Goal: Transaction & Acquisition: Purchase product/service

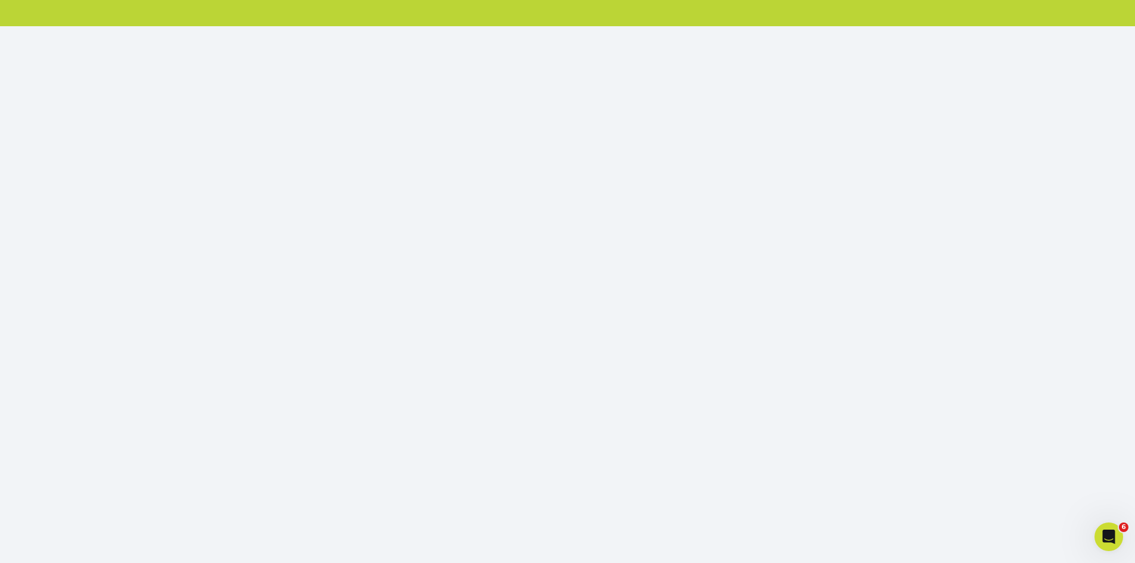
scroll to position [119, 0]
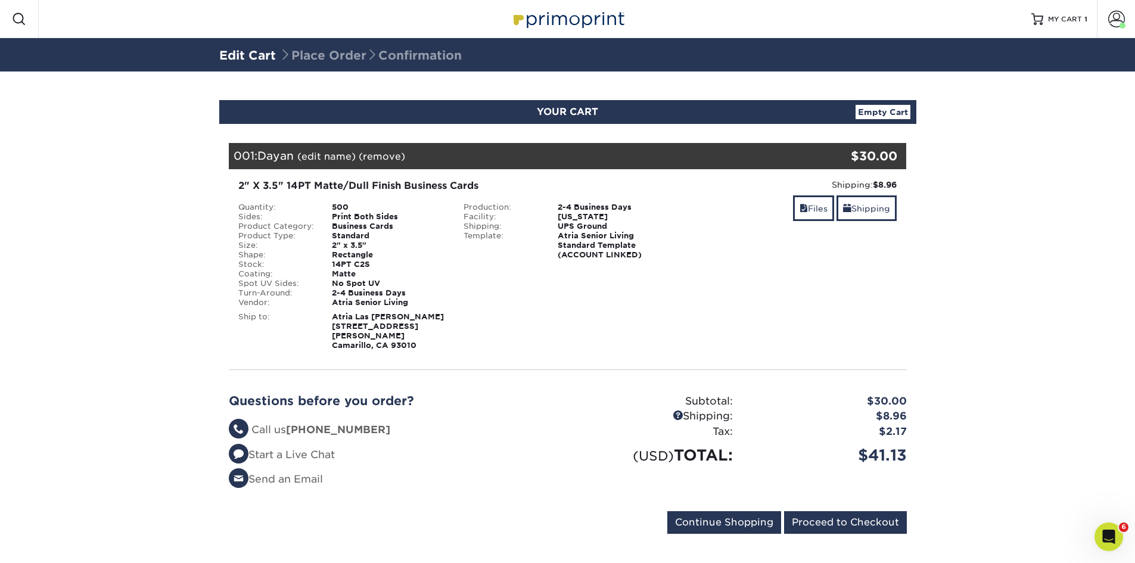
scroll to position [4, 0]
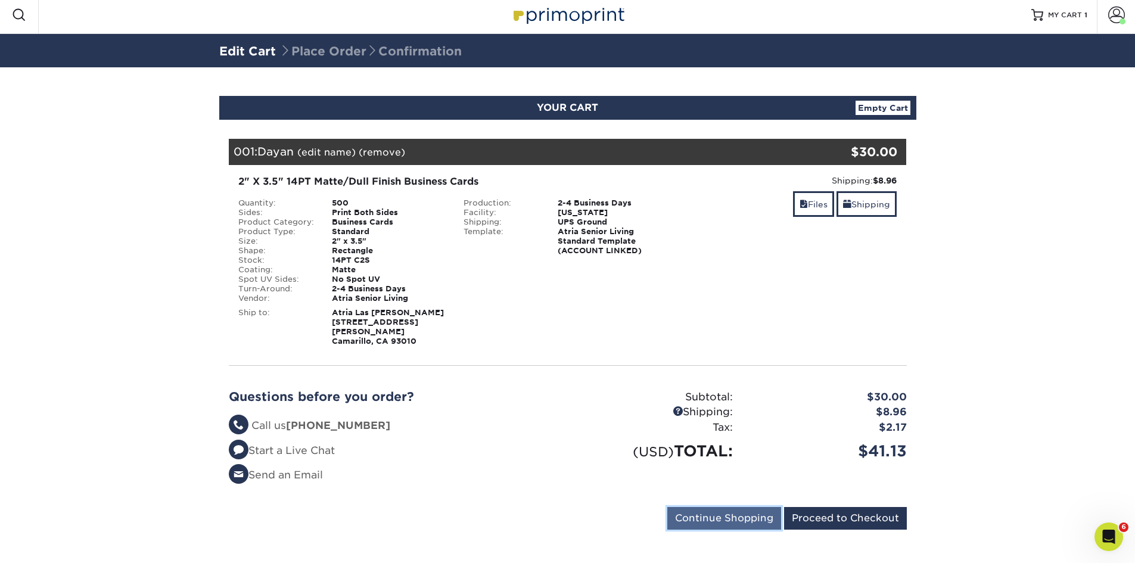
click at [748, 507] on input "Continue Shopping" at bounding box center [725, 518] width 114 height 23
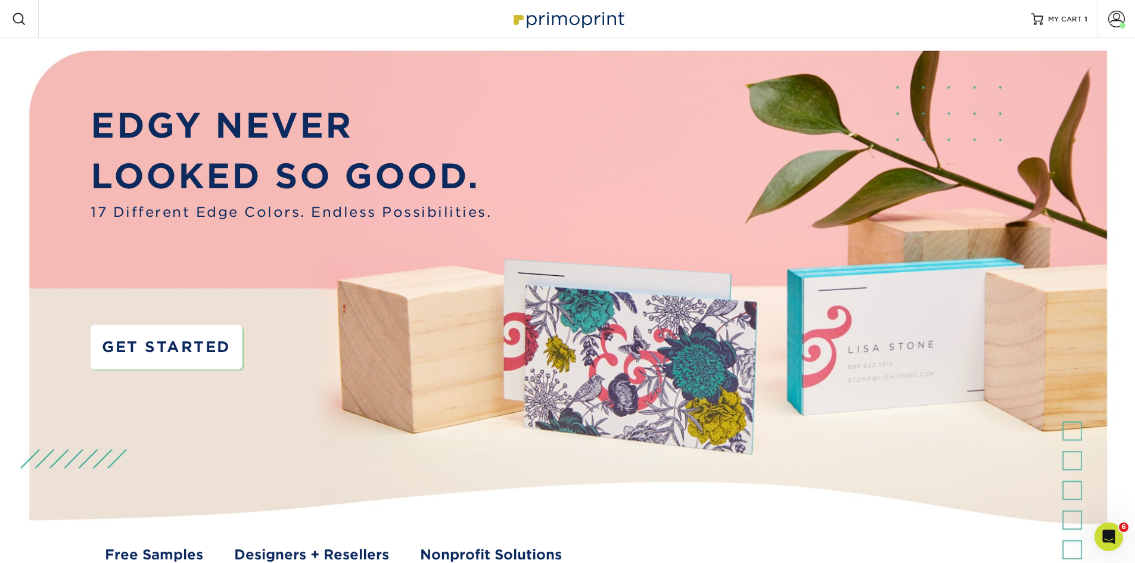
click at [206, 343] on link "GET STARTED" at bounding box center [166, 347] width 151 height 45
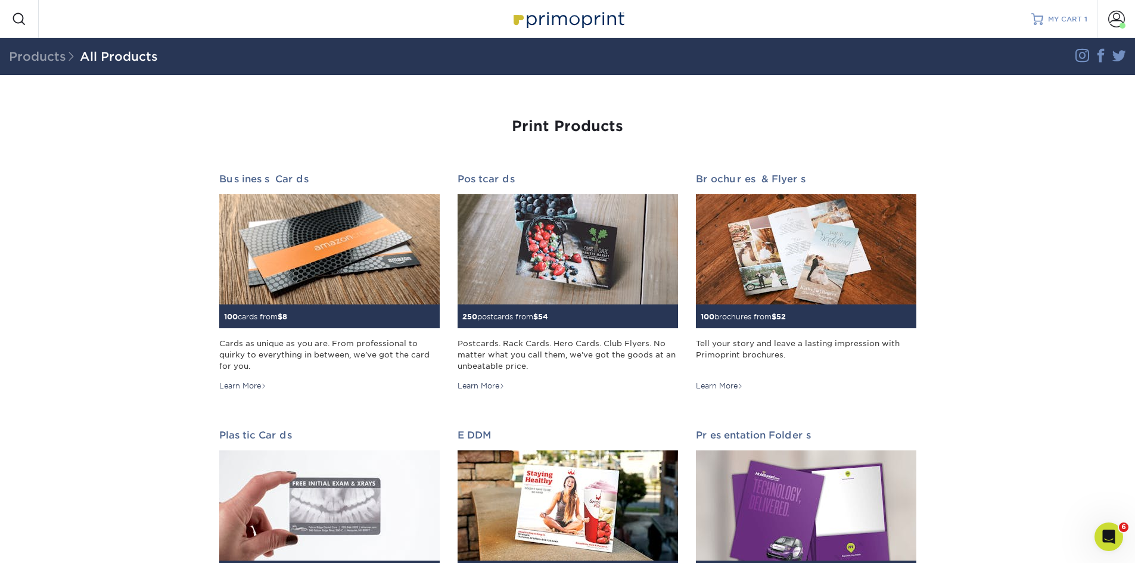
click at [1072, 21] on span "MY CART" at bounding box center [1065, 19] width 34 height 10
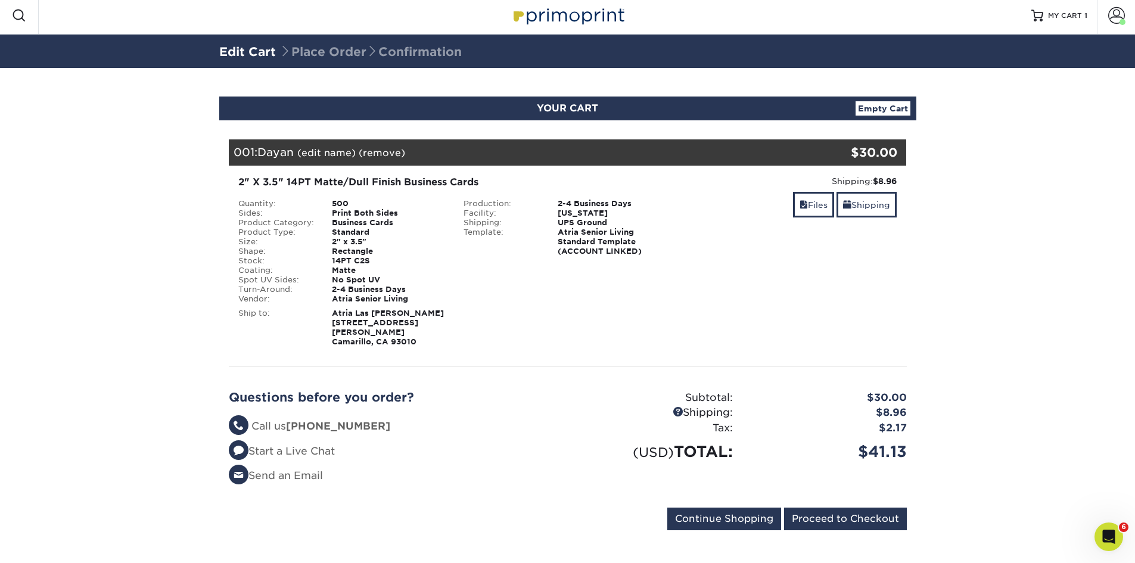
scroll to position [4, 0]
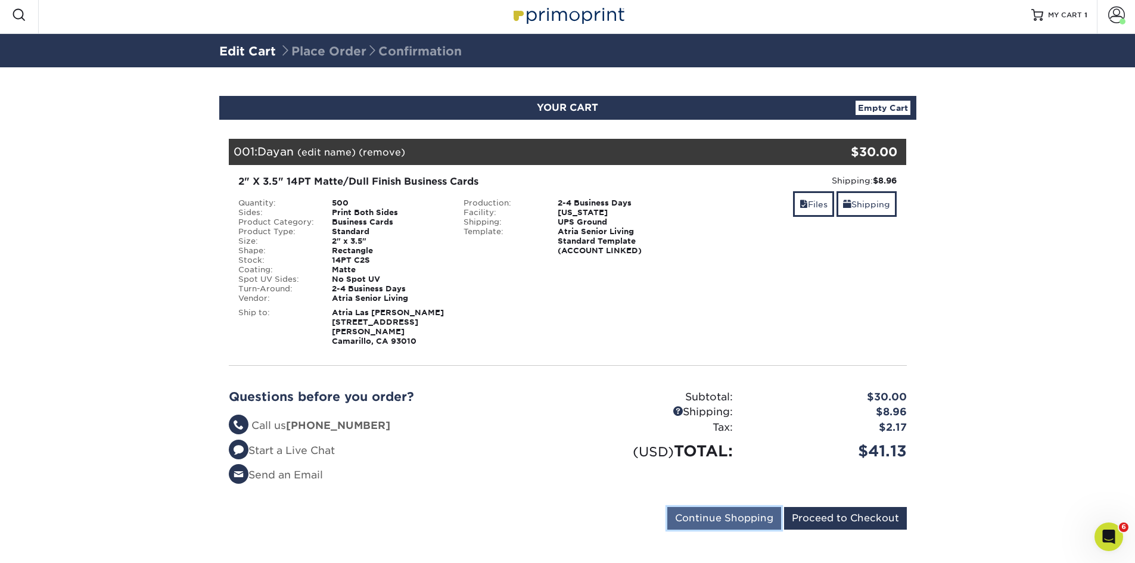
click at [750, 509] on input "Continue Shopping" at bounding box center [725, 518] width 114 height 23
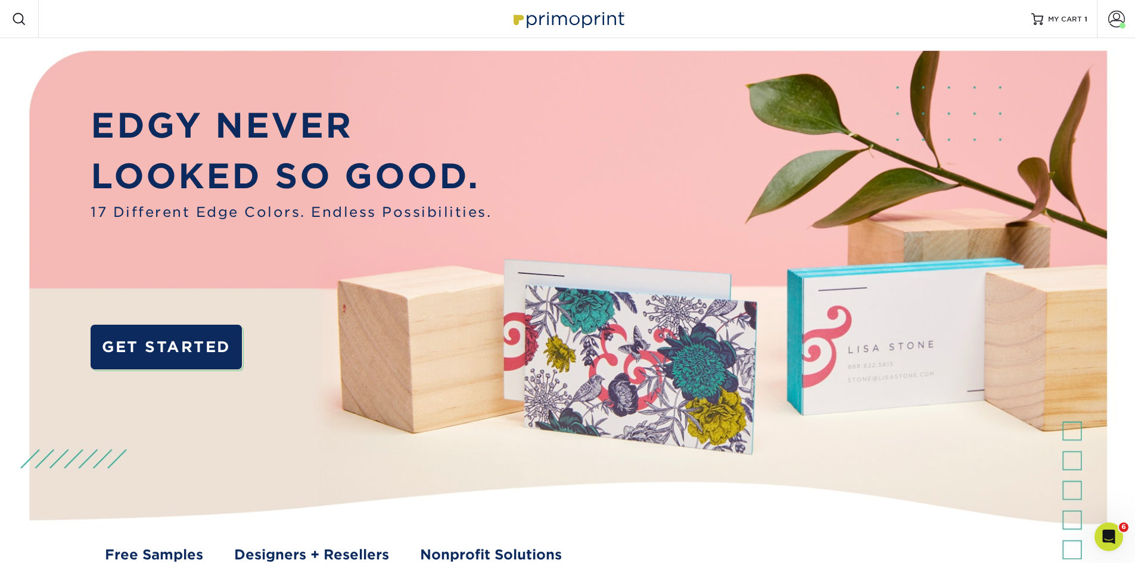
click at [257, 22] on div "Resources Menu Search Products Account Welcome, Ryan Business Account Atria Sen…" at bounding box center [567, 19] width 1135 height 38
click at [15, 20] on span at bounding box center [19, 19] width 14 height 14
click at [17, 14] on span at bounding box center [19, 19] width 14 height 14
click at [237, 11] on div "Resources Menu Search Products Account Welcome, Ryan Business Account Atria Sen…" at bounding box center [567, 19] width 1135 height 38
click at [1069, 17] on span "MY CART" at bounding box center [1065, 19] width 34 height 10
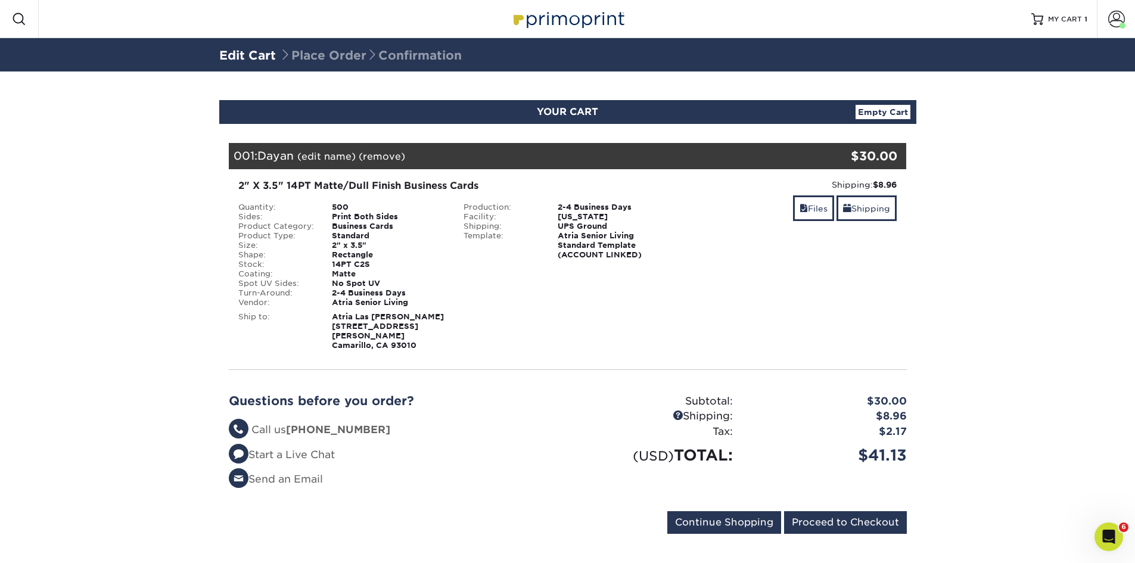
scroll to position [4, 0]
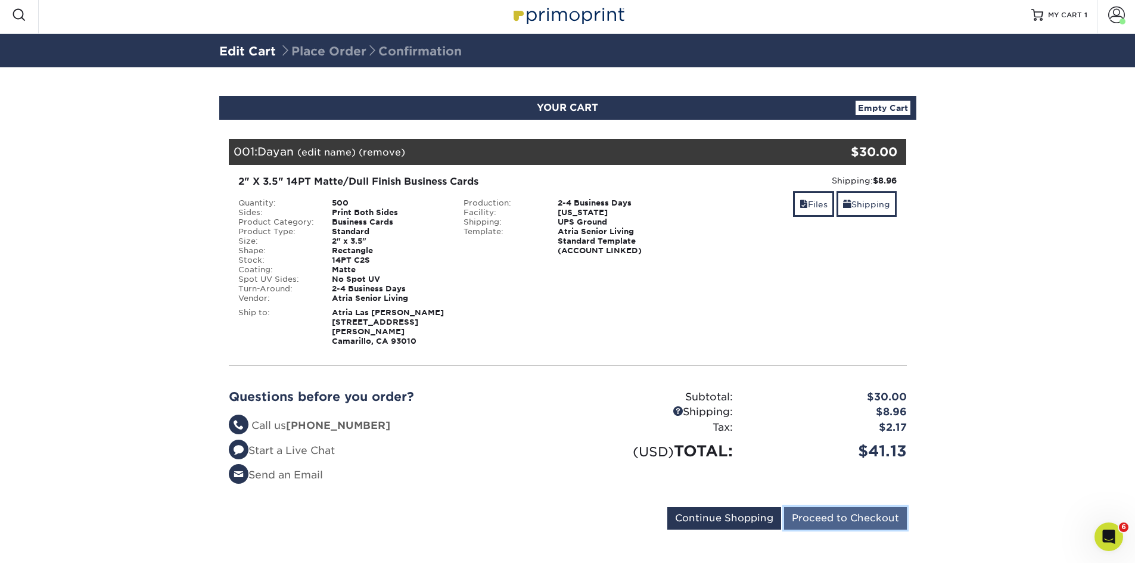
click at [851, 507] on input "Proceed to Checkout" at bounding box center [845, 518] width 123 height 23
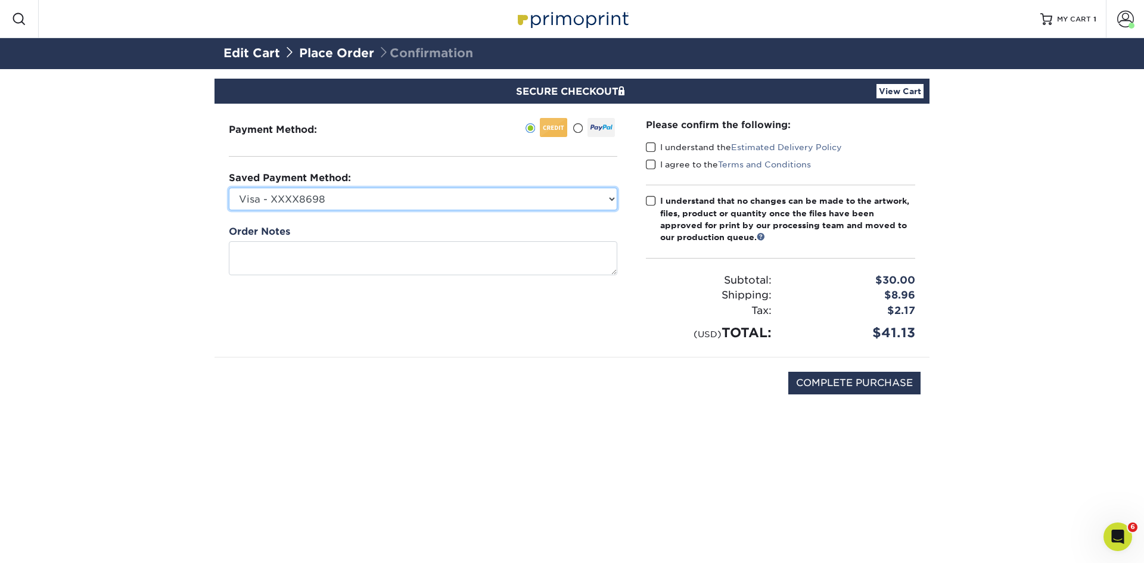
click at [448, 201] on select "Visa - XXXX8698 Visa - XXXX8714 Visa - XXXX8706 Visa - XXXX1139 Visa - XXXX8706…" at bounding box center [423, 199] width 389 height 23
select select "44248"
click at [229, 188] on select "Visa - XXXX8698 Visa - XXXX8714 Visa - XXXX8706 Visa - XXXX1139 Visa - XXXX8706…" at bounding box center [423, 199] width 389 height 23
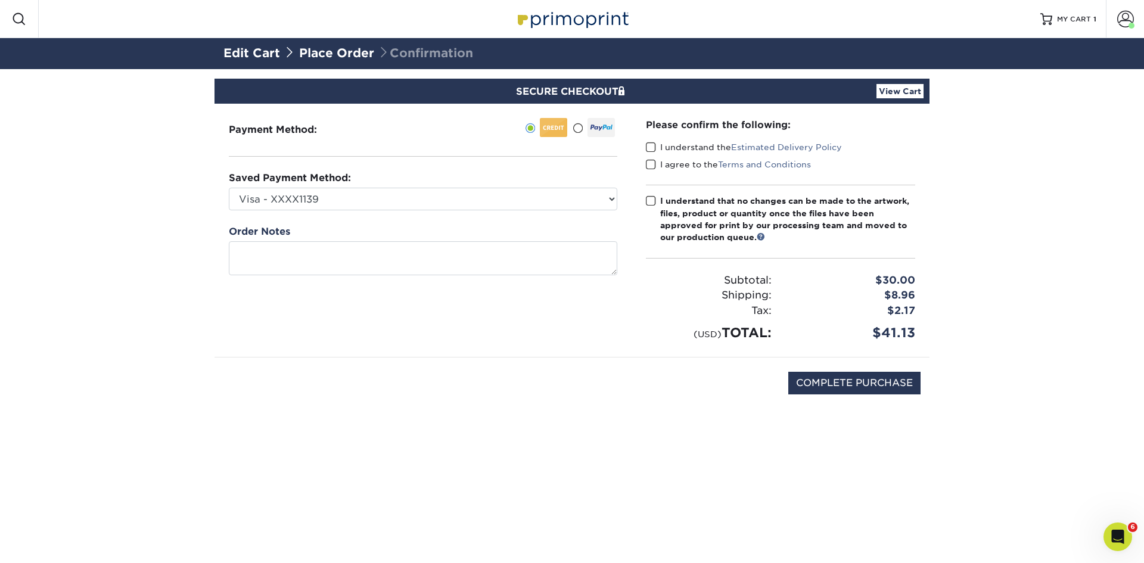
drag, startPoint x: 655, startPoint y: 149, endPoint x: 658, endPoint y: 168, distance: 19.3
click at [655, 150] on span at bounding box center [651, 147] width 10 height 11
click at [0, 0] on input "I understand the Estimated Delivery Policy" at bounding box center [0, 0] width 0 height 0
click at [653, 167] on span at bounding box center [651, 164] width 10 height 11
click at [0, 0] on input "I agree to the Terms and Conditions" at bounding box center [0, 0] width 0 height 0
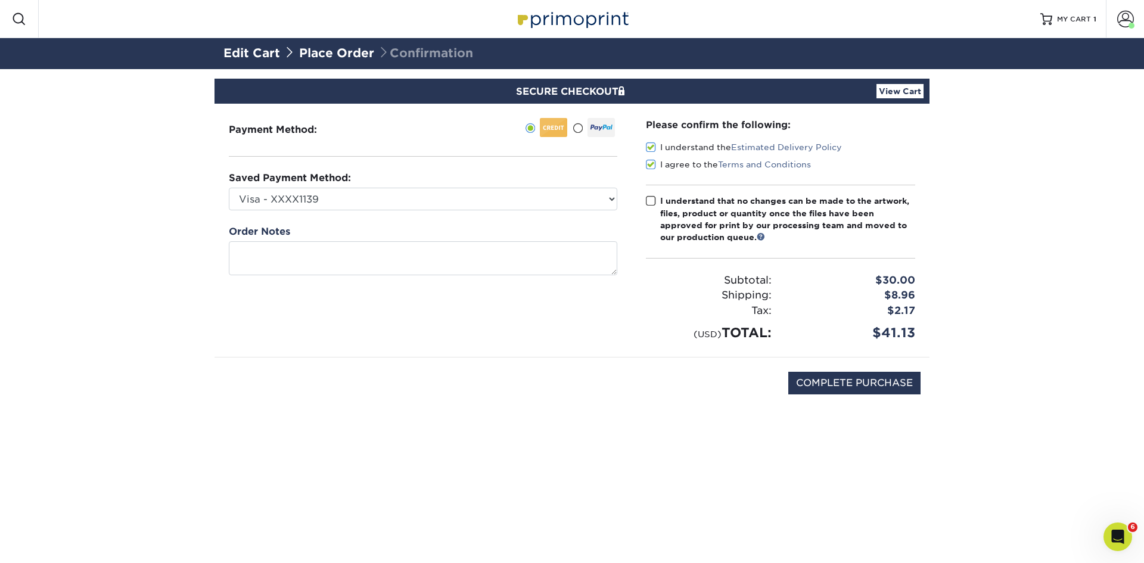
click at [650, 204] on span at bounding box center [651, 200] width 10 height 11
click at [0, 0] on input "I understand that no changes can be made to the artwork, files, product or quan…" at bounding box center [0, 0] width 0 height 0
click at [825, 381] on input "COMPLETE PURCHASE" at bounding box center [855, 383] width 132 height 23
type input "PROCESSING, PLEASE WAIT..."
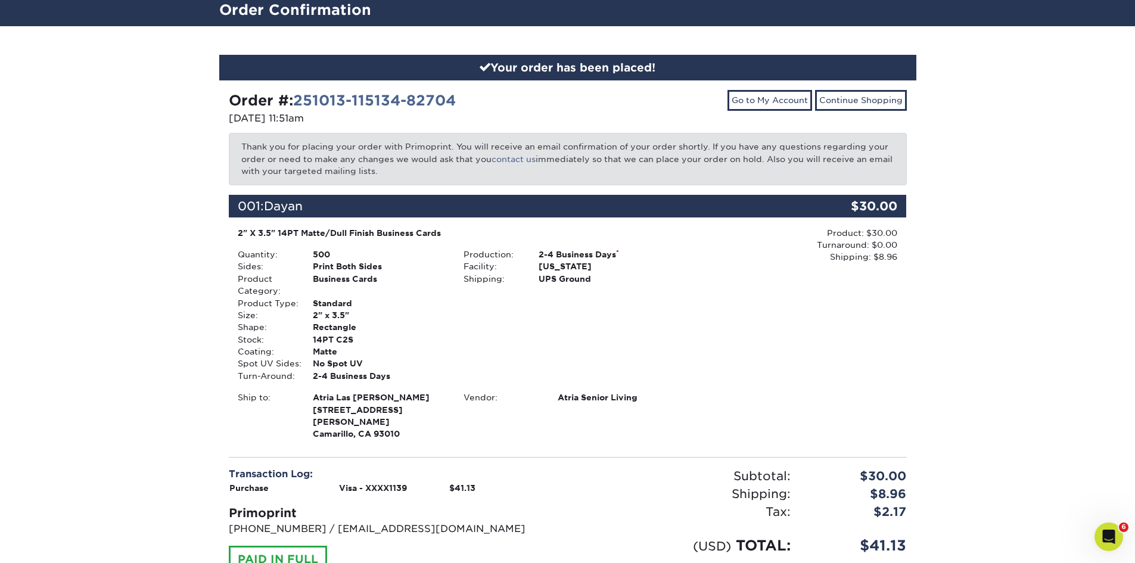
scroll to position [131, 0]
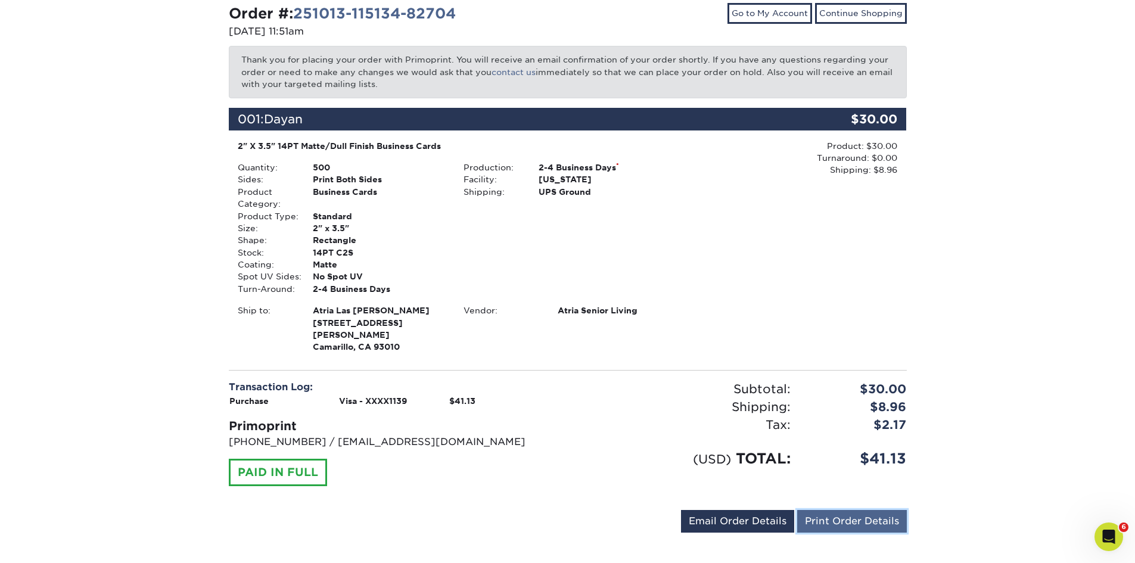
click at [845, 510] on link "Print Order Details" at bounding box center [852, 521] width 110 height 23
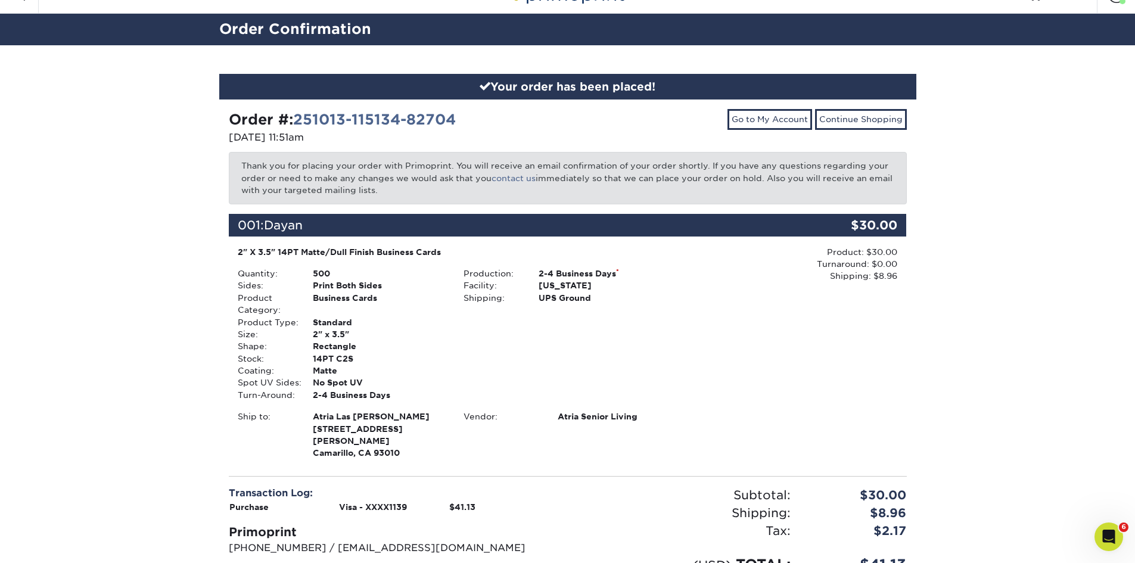
scroll to position [0, 0]
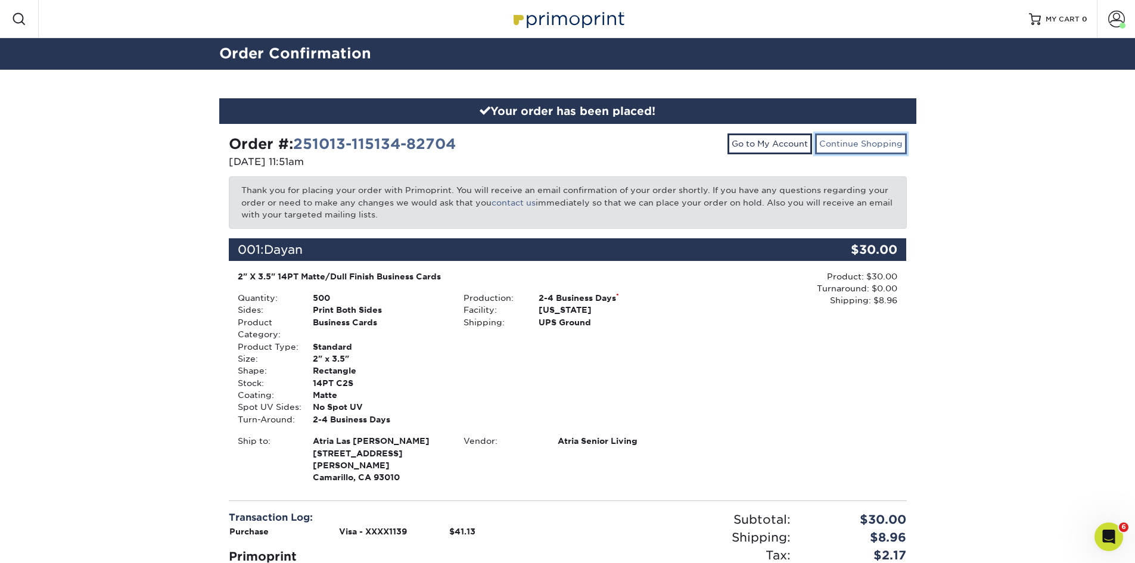
click at [878, 148] on link "Continue Shopping" at bounding box center [861, 144] width 92 height 20
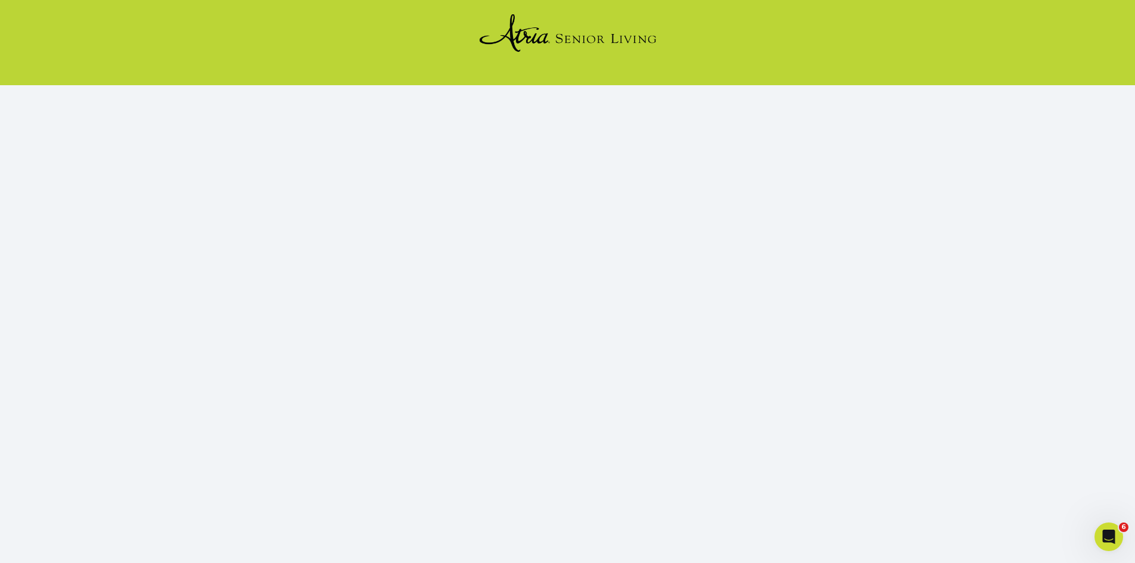
scroll to position [109, 0]
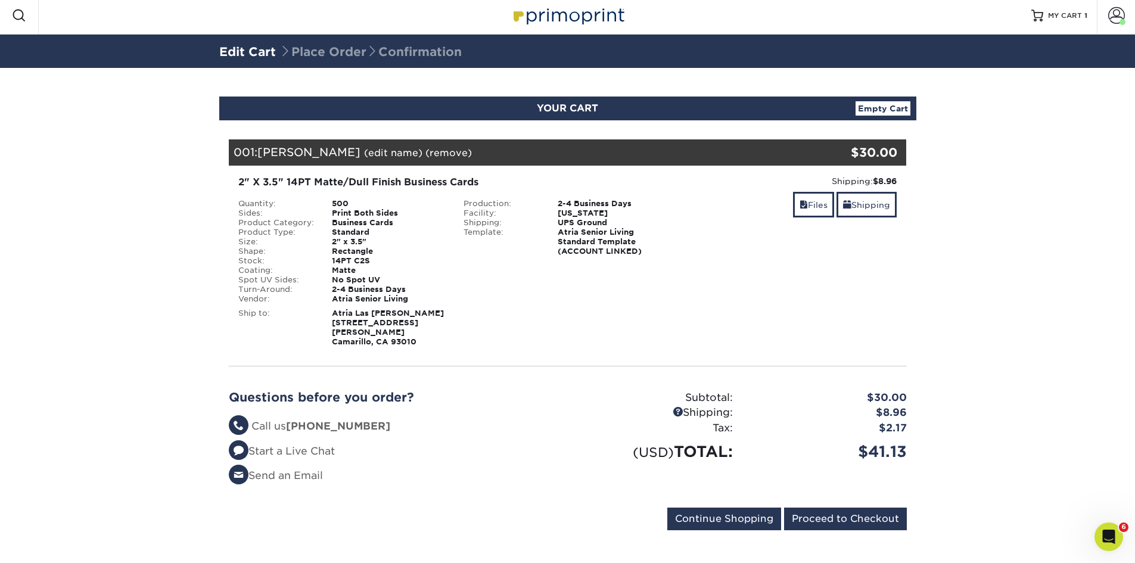
scroll to position [4, 0]
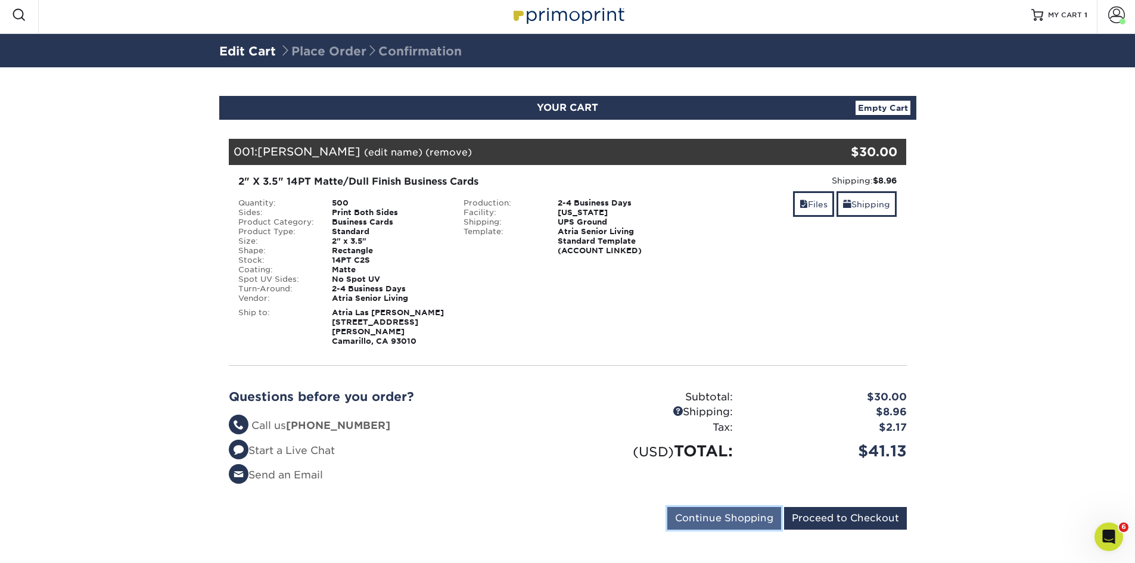
click at [726, 507] on input "Continue Shopping" at bounding box center [725, 518] width 114 height 23
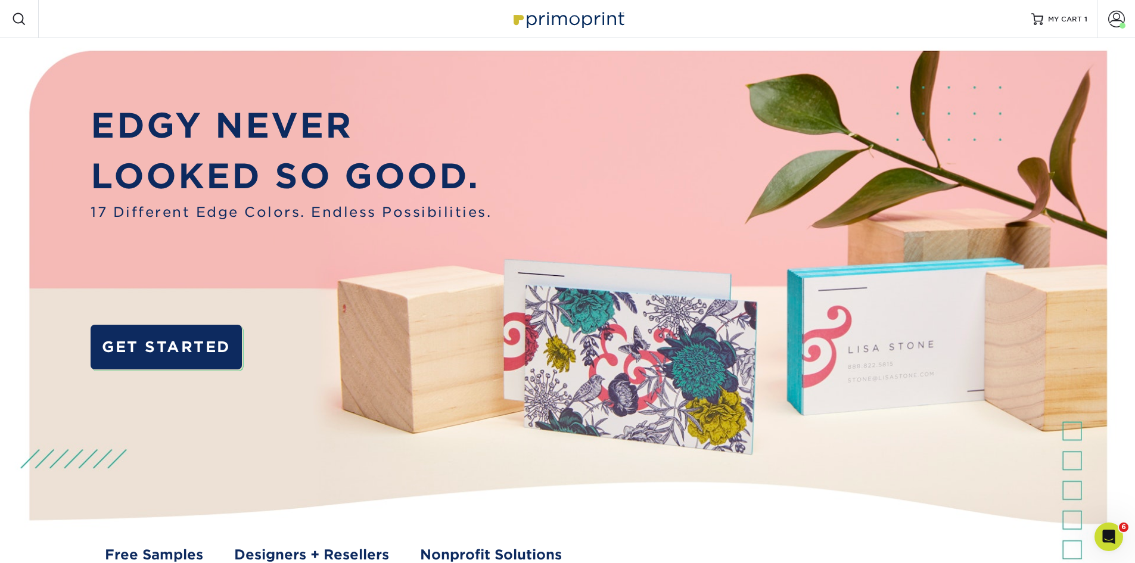
click at [20, 16] on span at bounding box center [19, 19] width 14 height 14
click at [58, 18] on div "Resources Menu Search Products Account Welcome, Ryan Business Account Atria Sen…" at bounding box center [567, 19] width 1135 height 38
click at [14, 17] on span at bounding box center [19, 19] width 14 height 14
click at [17, 16] on span at bounding box center [19, 19] width 14 height 14
drag, startPoint x: 17, startPoint y: 16, endPoint x: 102, endPoint y: 89, distance: 112.0
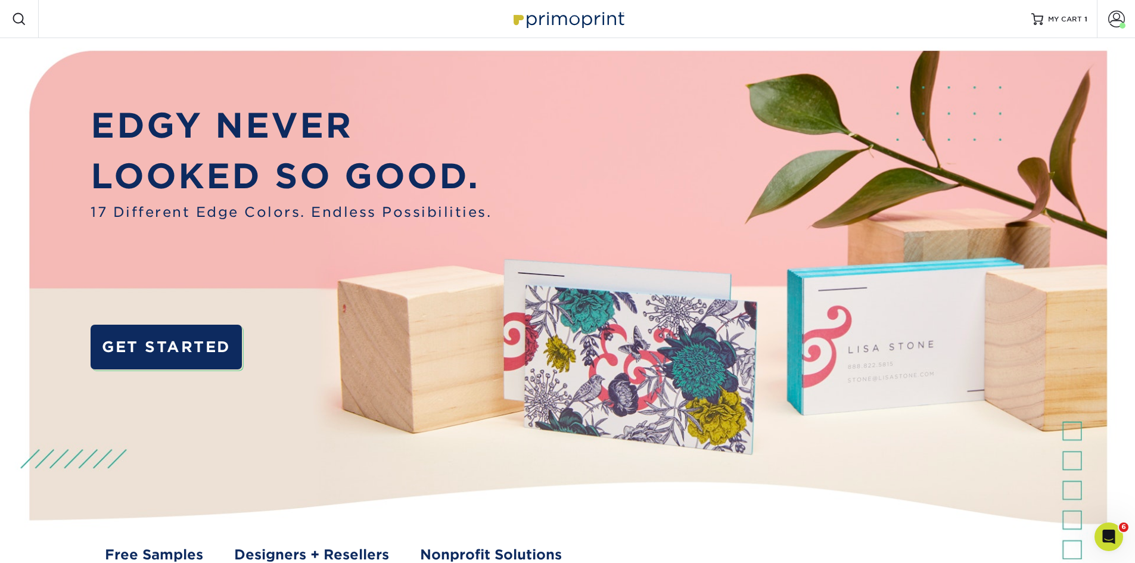
click at [236, 20] on div "Resources Menu Search Products Account Welcome, Ryan Business Account Atria Sen…" at bounding box center [567, 19] width 1135 height 38
click at [230, 29] on div "Resources Menu Search Products Account Welcome, Ryan Business Account Atria Sen…" at bounding box center [567, 19] width 1135 height 38
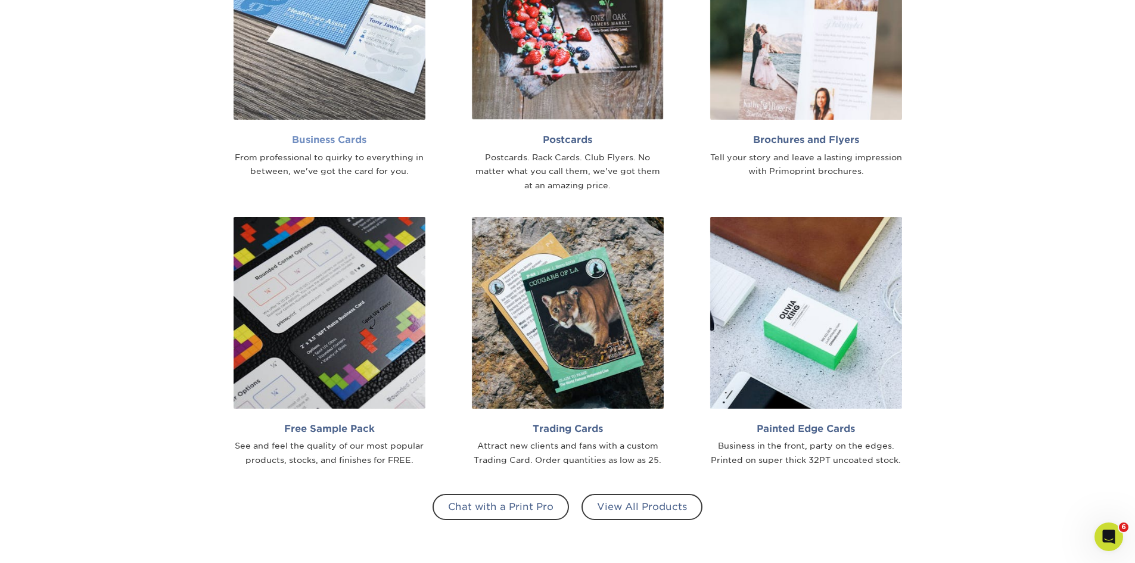
scroll to position [954, 0]
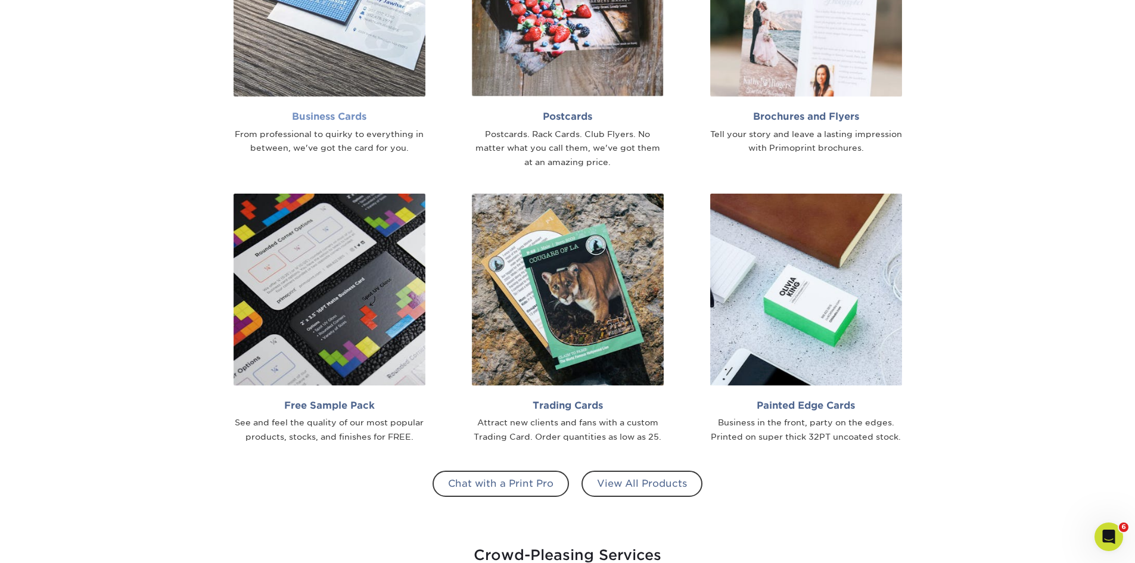
click at [344, 118] on h2 "Business Cards" at bounding box center [330, 116] width 192 height 11
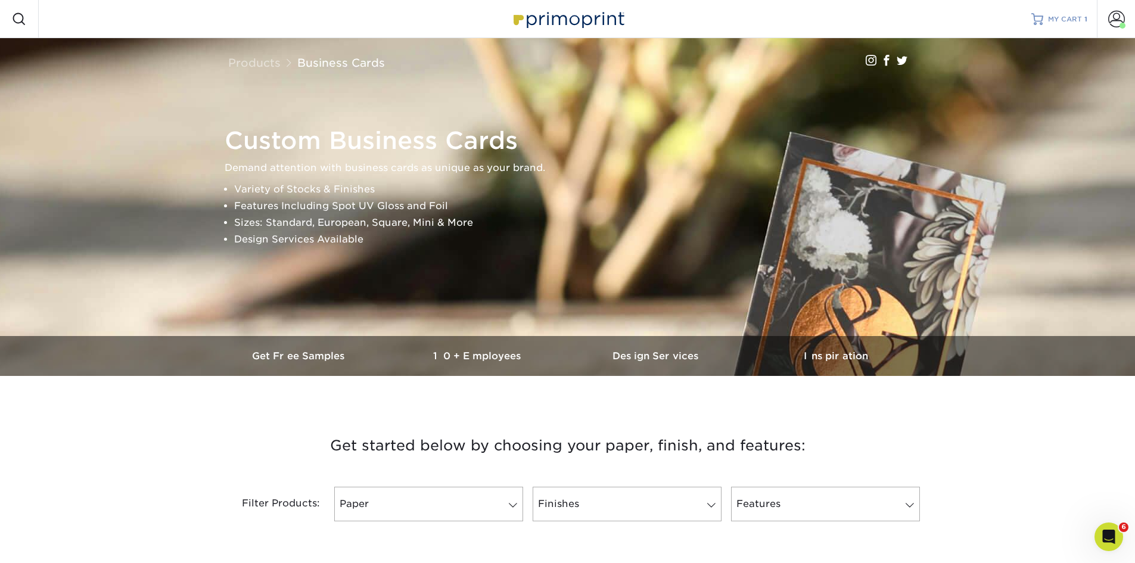
click at [1079, 15] on span "MY CART" at bounding box center [1065, 19] width 34 height 10
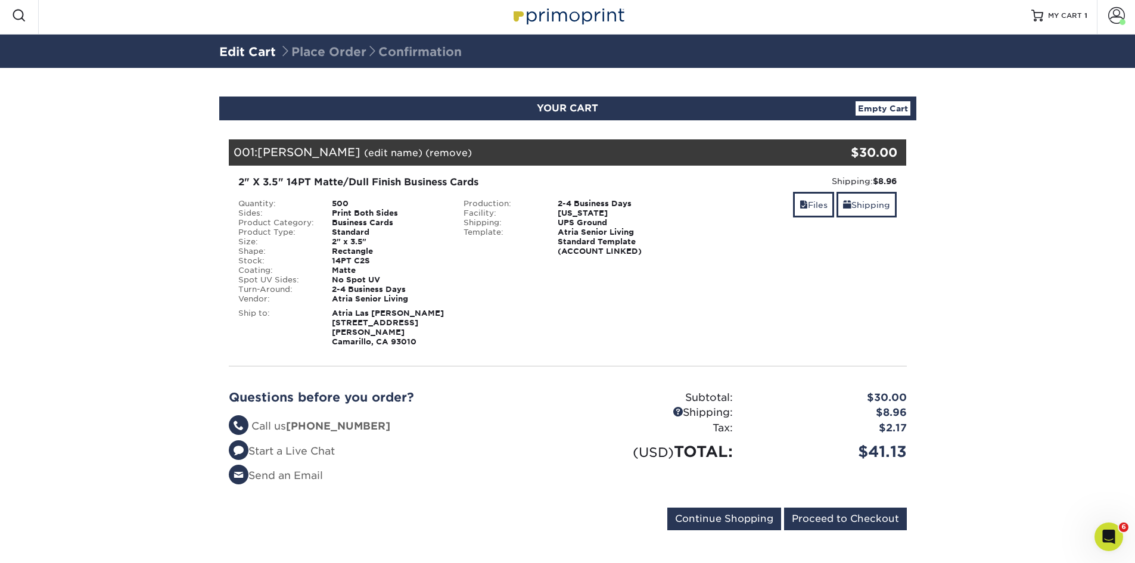
scroll to position [4, 0]
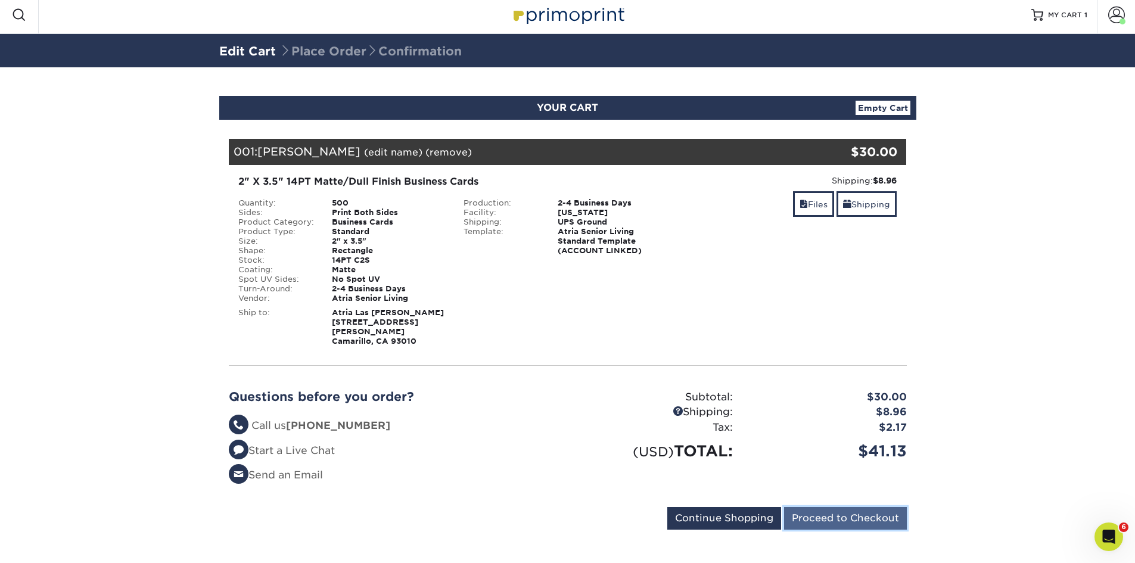
click at [843, 510] on input "Proceed to Checkout" at bounding box center [845, 518] width 123 height 23
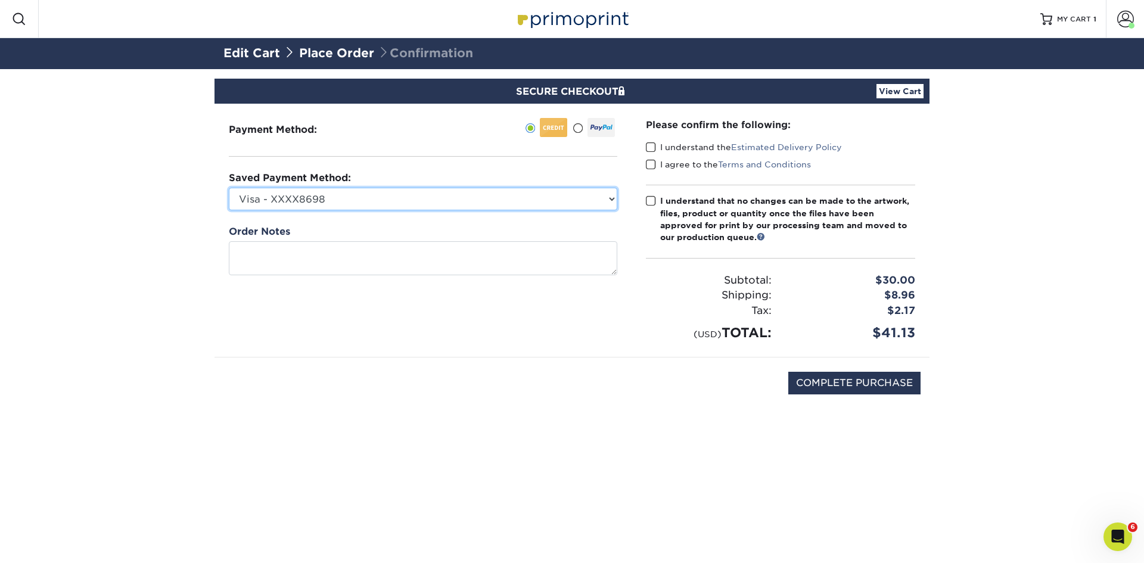
click at [285, 199] on select "Visa - XXXX8698 Visa - XXXX8714 Visa - XXXX8706 Visa - XXXX1139 Visa - XXXX8706…" at bounding box center [423, 199] width 389 height 23
select select "62060"
click at [229, 188] on select "Visa - XXXX8698 Visa - XXXX8714 Visa - XXXX8706 Visa - XXXX1139 Visa - XXXX8706…" at bounding box center [423, 199] width 389 height 23
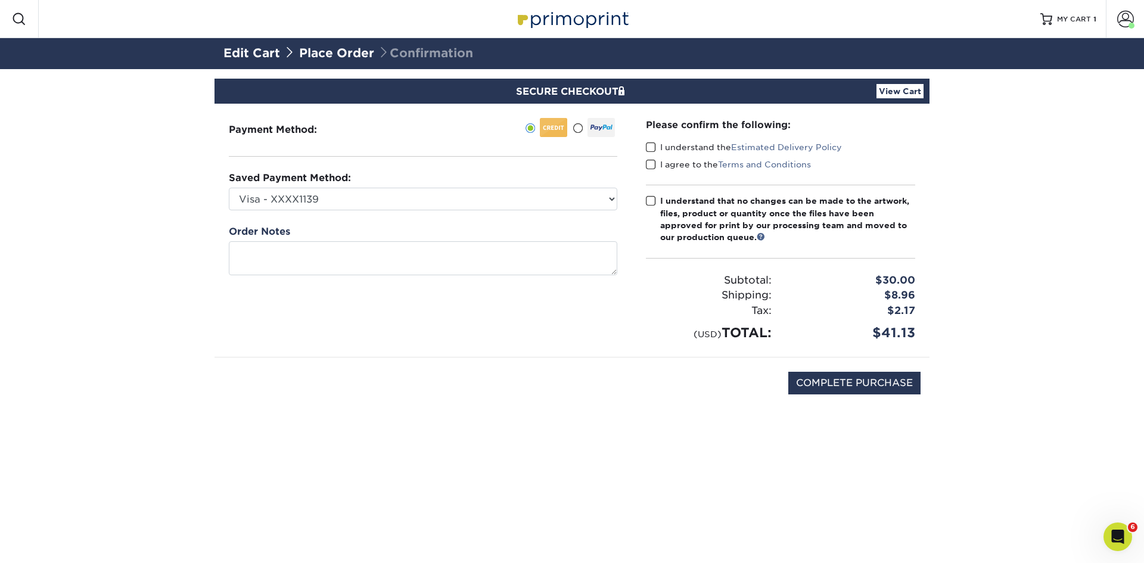
click at [653, 148] on span at bounding box center [651, 147] width 10 height 11
click at [0, 0] on input "I understand the Estimated Delivery Policy" at bounding box center [0, 0] width 0 height 0
click at [653, 166] on span at bounding box center [651, 164] width 10 height 11
click at [0, 0] on input "I agree to the Terms and Conditions" at bounding box center [0, 0] width 0 height 0
drag, startPoint x: 650, startPoint y: 198, endPoint x: 669, endPoint y: 211, distance: 22.8
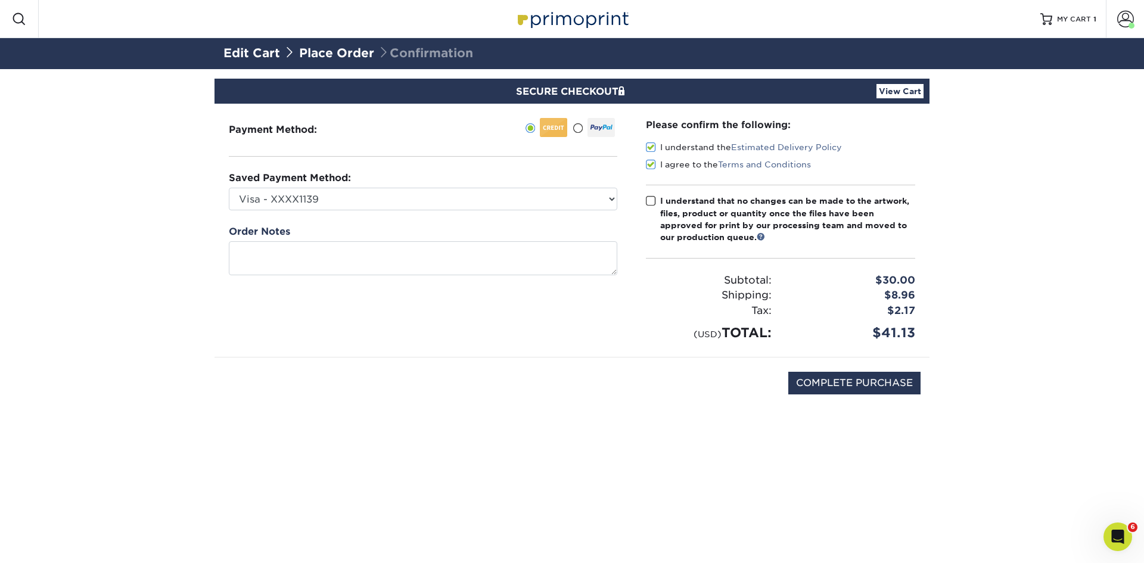
click at [651, 198] on span at bounding box center [651, 200] width 10 height 11
click at [0, 0] on input "I understand that no changes can be made to the artwork, files, product or quan…" at bounding box center [0, 0] width 0 height 0
click at [877, 378] on input "COMPLETE PURCHASE" at bounding box center [855, 383] width 132 height 23
type input "PROCESSING, PLEASE WAIT..."
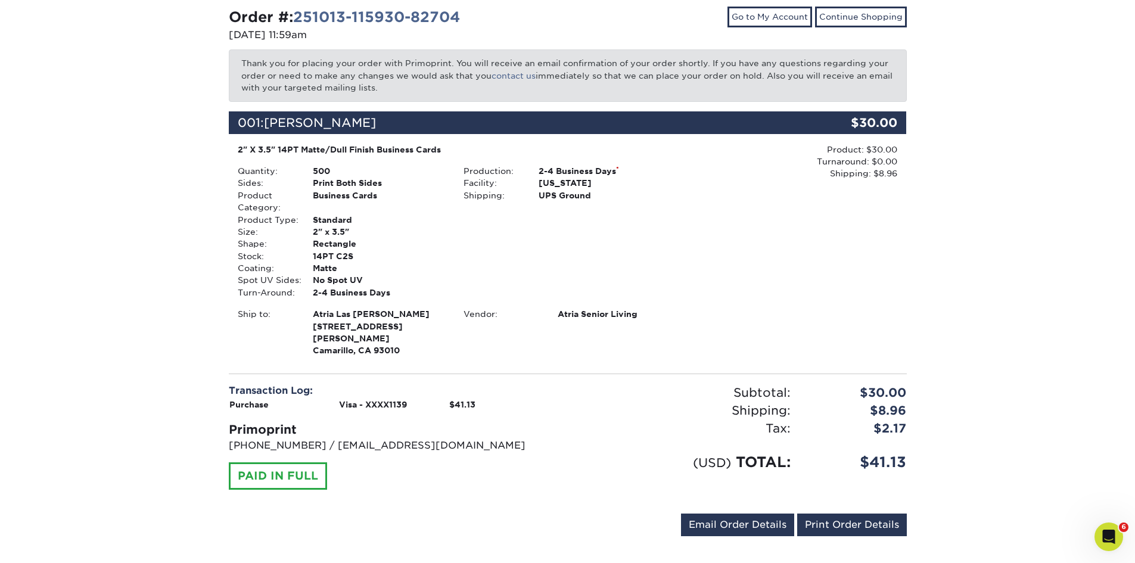
scroll to position [131, 0]
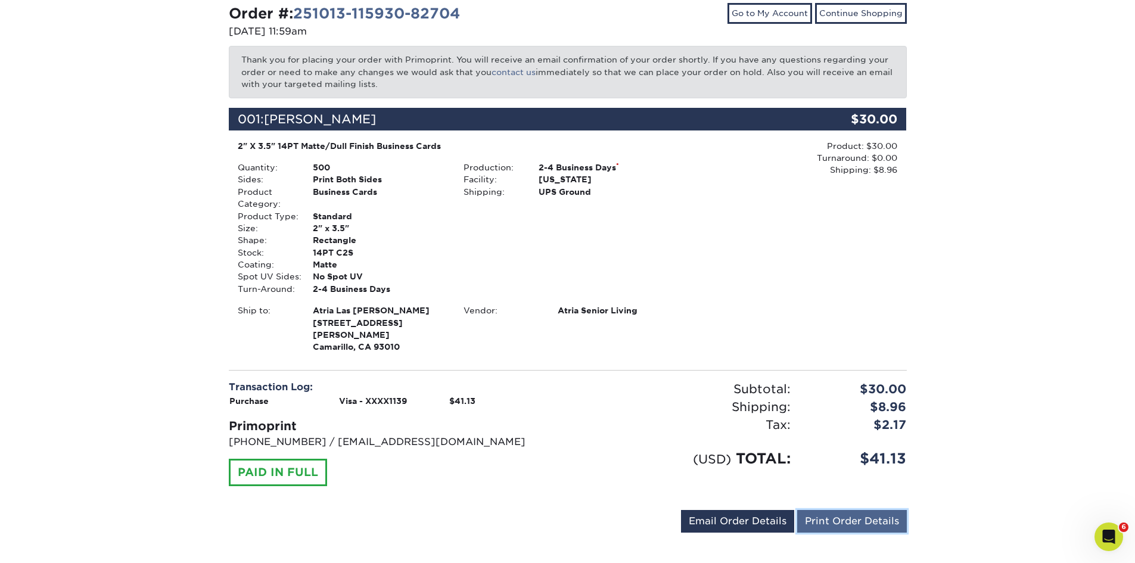
click at [867, 512] on link "Print Order Details" at bounding box center [852, 521] width 110 height 23
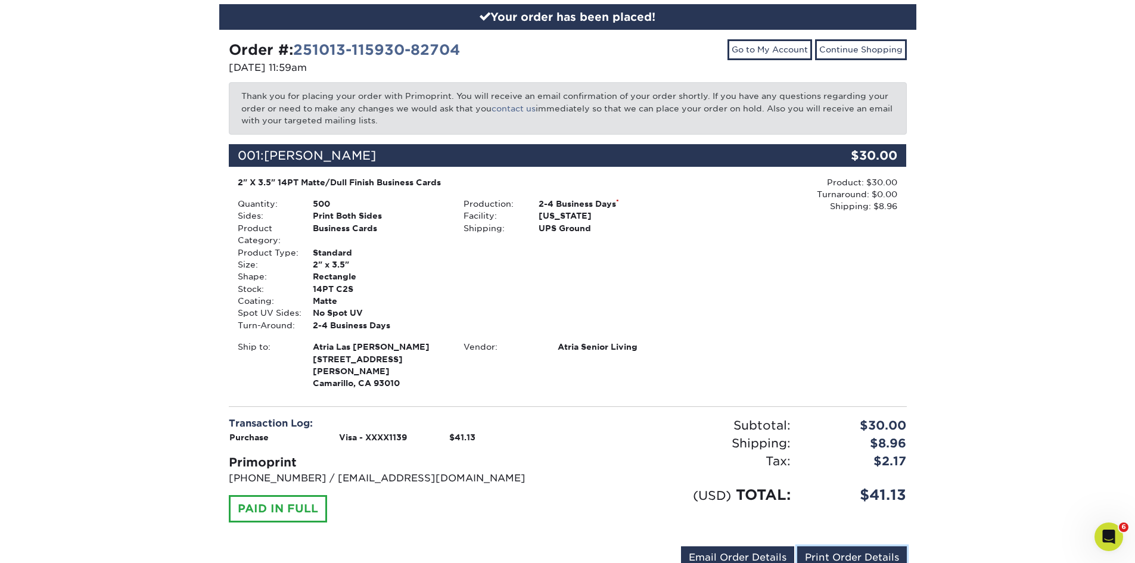
scroll to position [0, 0]
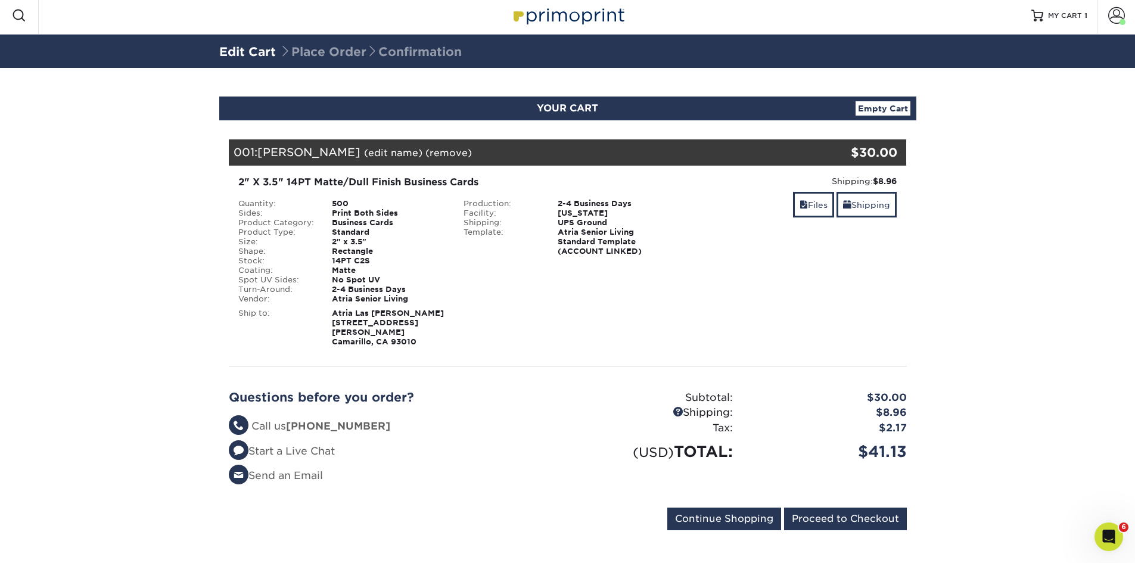
scroll to position [4, 0]
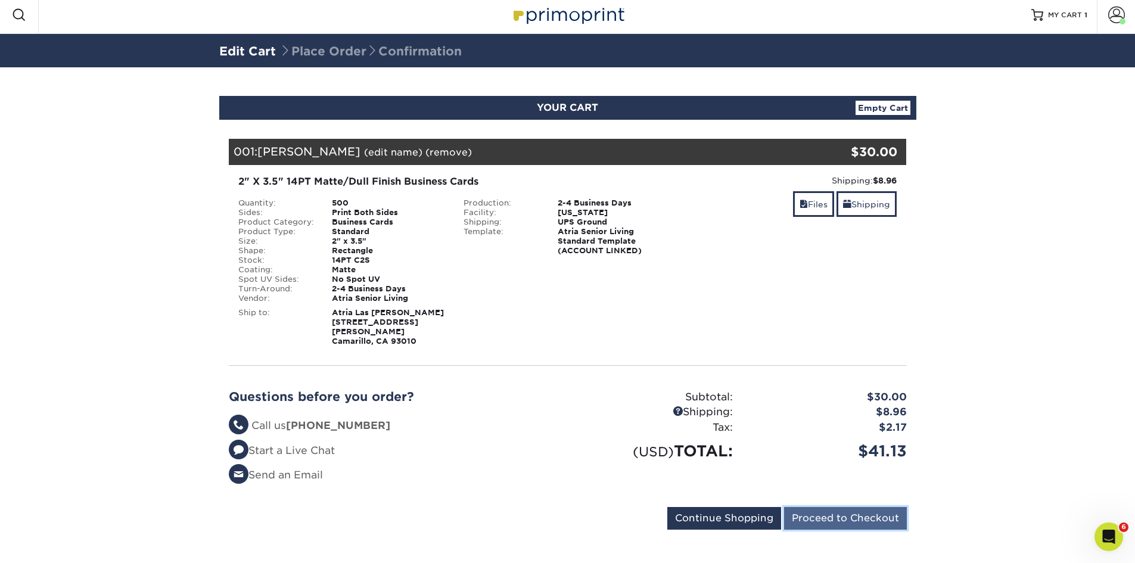
click at [853, 511] on input "Proceed to Checkout" at bounding box center [845, 518] width 123 height 23
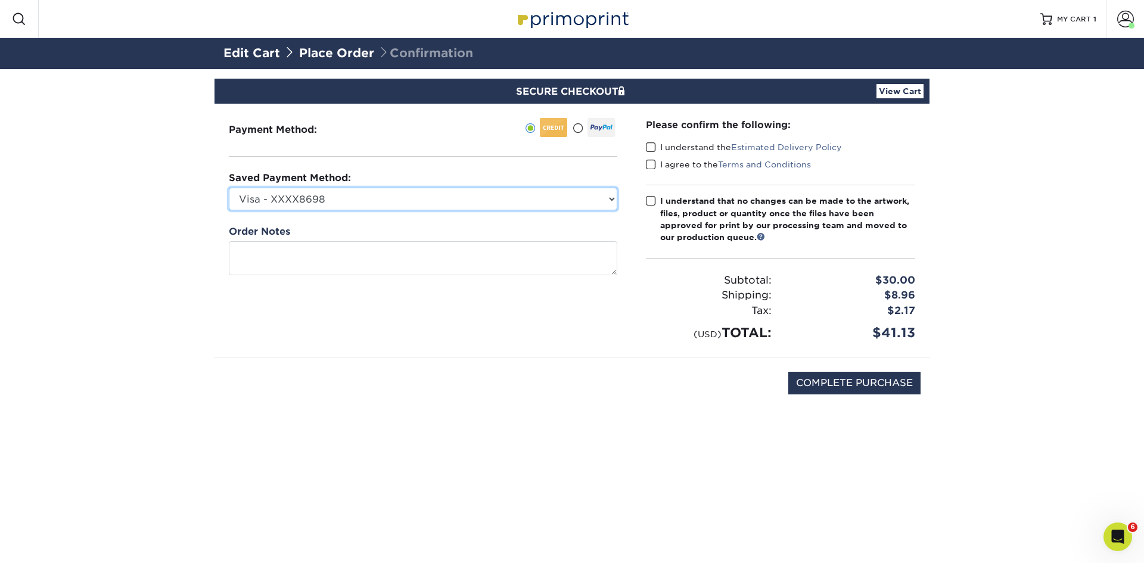
click at [470, 193] on select "Visa - XXXX8698 Visa - XXXX8714 Visa - XXXX8706 Visa - XXXX1139 Visa - XXXX8706…" at bounding box center [423, 199] width 389 height 23
select select "62060"
click at [229, 188] on select "Visa - XXXX8698 Visa - XXXX8714 Visa - XXXX8706 Visa - XXXX1139 Visa - XXXX8706…" at bounding box center [423, 199] width 389 height 23
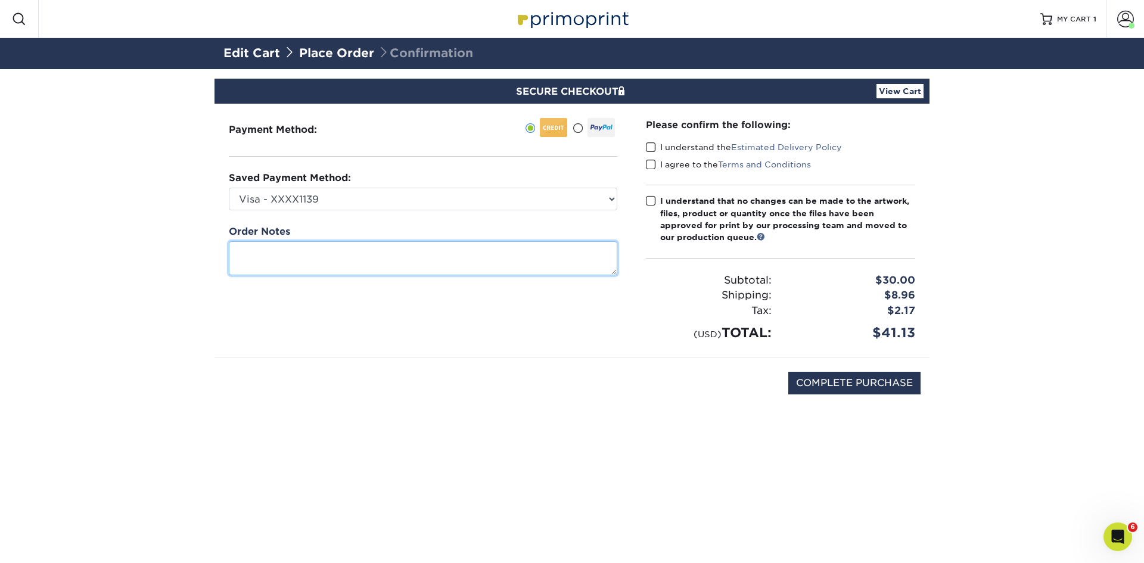
click at [411, 253] on textarea at bounding box center [423, 258] width 389 height 34
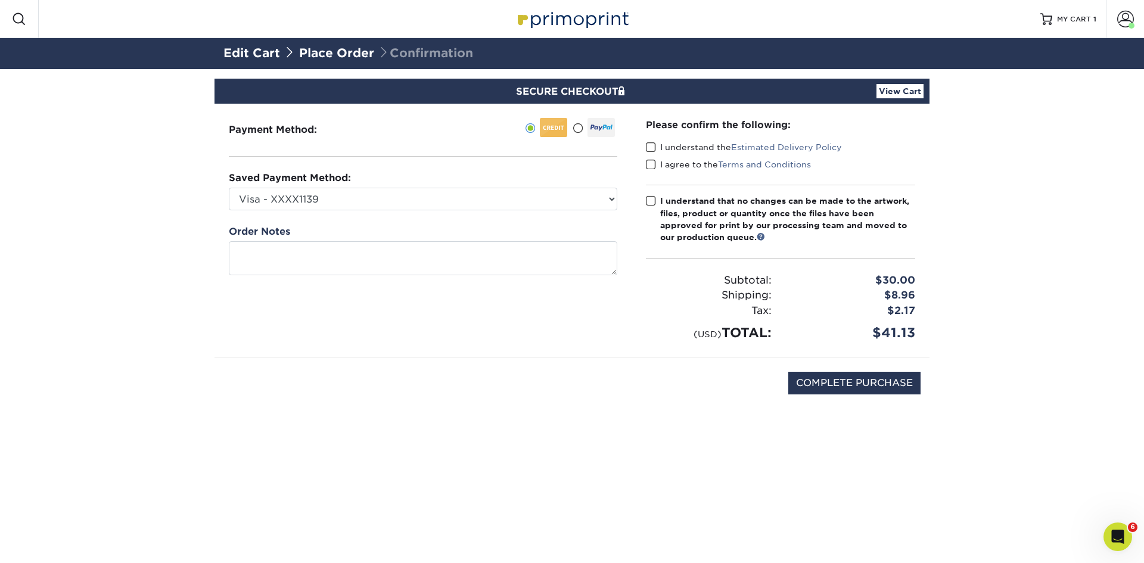
drag, startPoint x: 653, startPoint y: 146, endPoint x: 669, endPoint y: 194, distance: 50.1
click at [653, 147] on span at bounding box center [651, 147] width 10 height 11
click at [0, 0] on input "I understand the Estimated Delivery Policy" at bounding box center [0, 0] width 0 height 0
click at [655, 165] on span at bounding box center [651, 164] width 10 height 11
click at [0, 0] on input "I agree to the Terms and Conditions" at bounding box center [0, 0] width 0 height 0
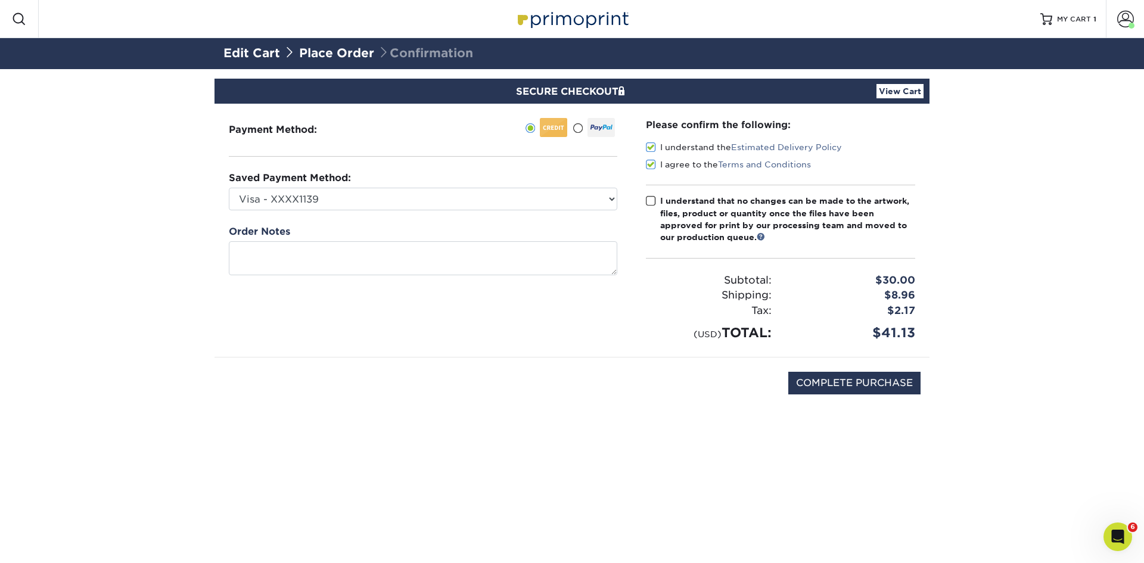
drag, startPoint x: 654, startPoint y: 201, endPoint x: 803, endPoint y: 352, distance: 212.4
click at [654, 200] on span at bounding box center [651, 200] width 10 height 11
click at [0, 0] on input "I understand that no changes can be made to the artwork, files, product or quan…" at bounding box center [0, 0] width 0 height 0
click at [868, 378] on input "COMPLETE PURCHASE" at bounding box center [855, 383] width 132 height 23
type input "PROCESSING, PLEASE WAIT..."
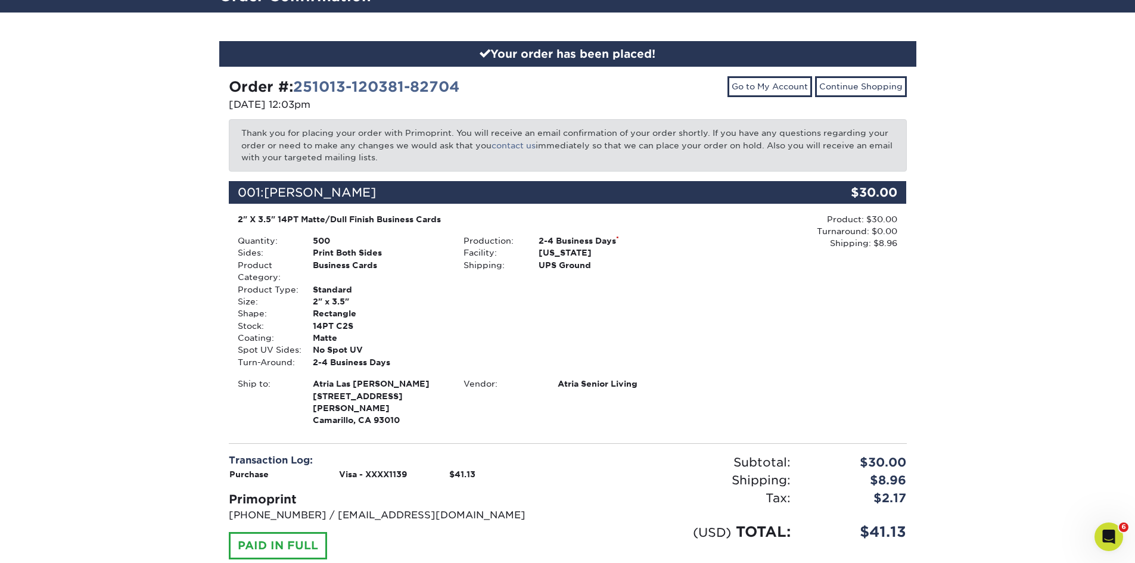
scroll to position [131, 0]
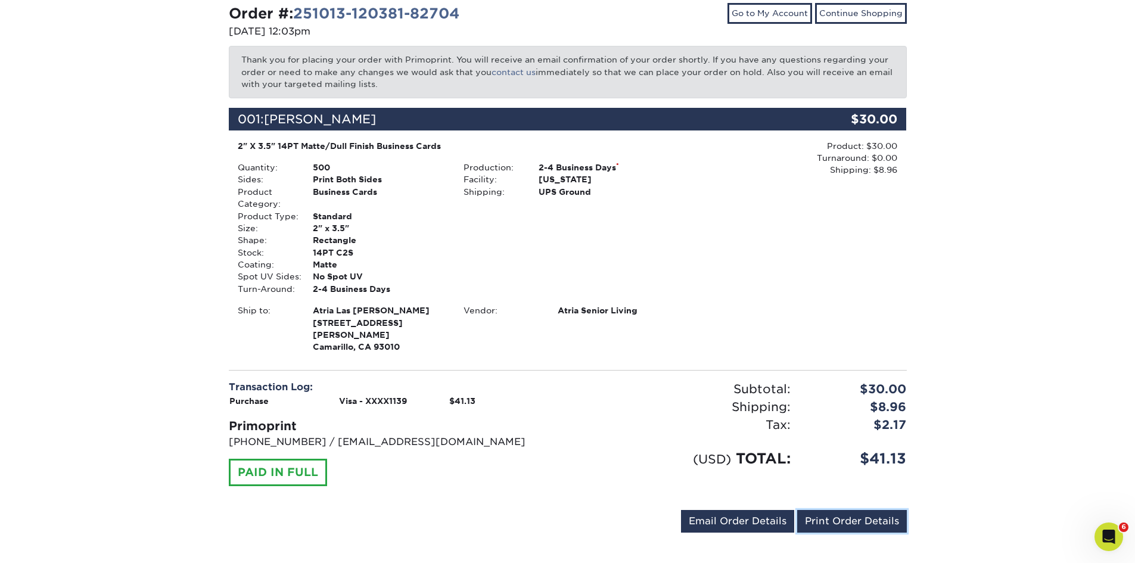
click at [836, 510] on link "Print Order Details" at bounding box center [852, 521] width 110 height 23
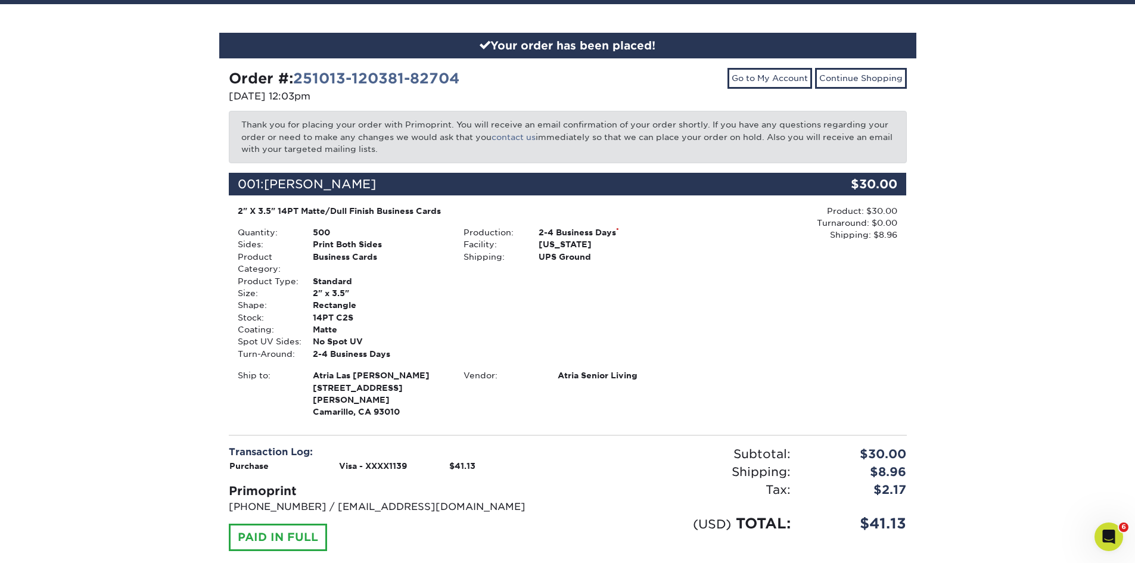
scroll to position [0, 0]
